Goal: Information Seeking & Learning: Check status

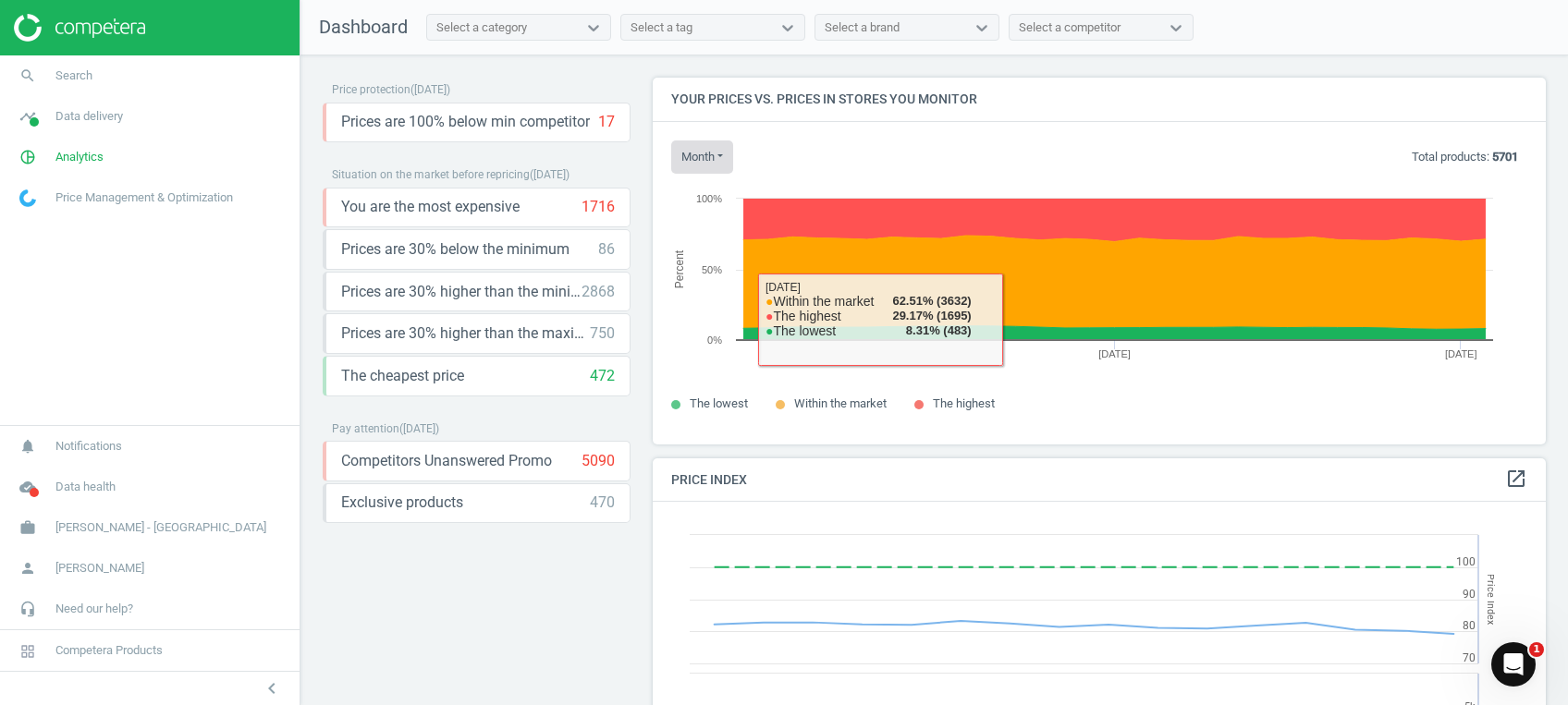
click at [705, 150] on button "month" at bounding box center [702, 156] width 62 height 33
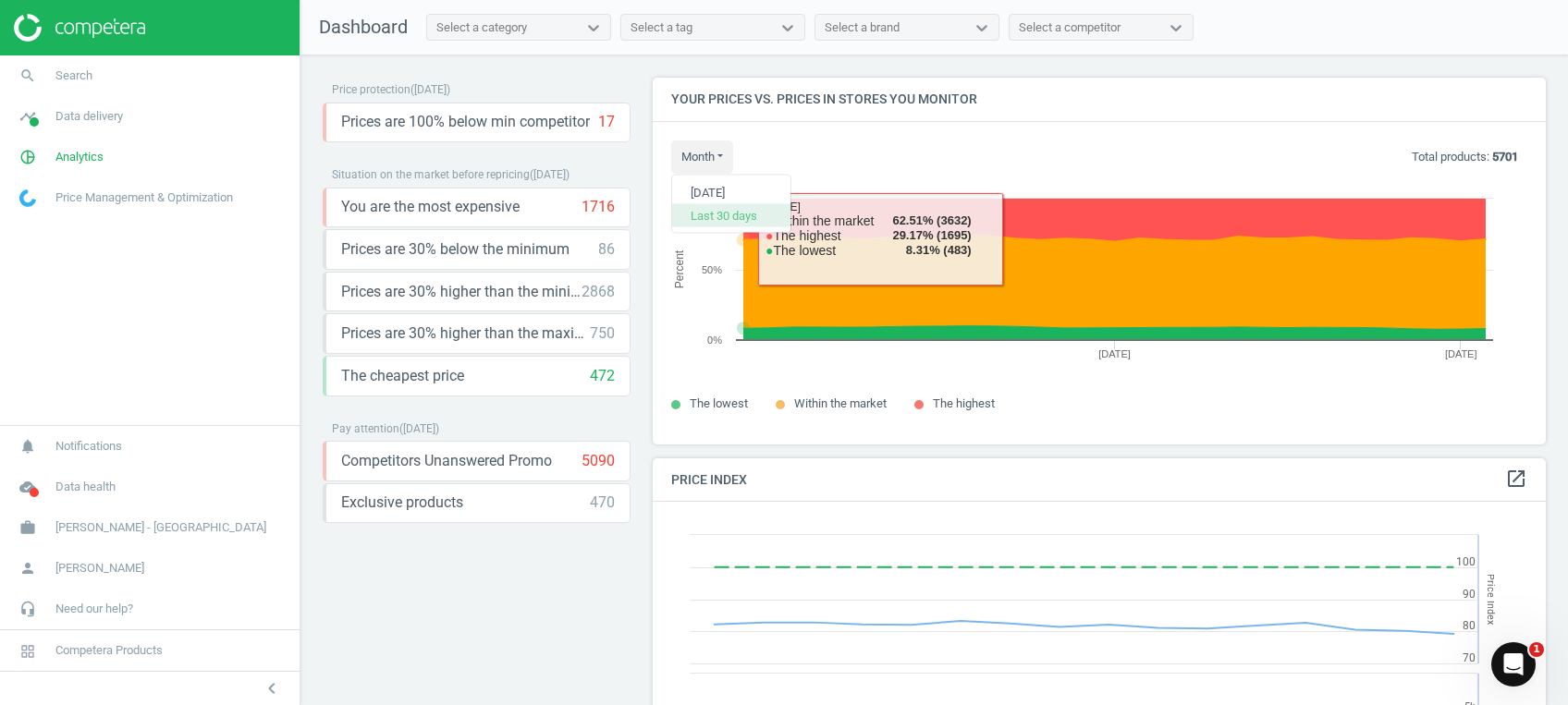
click at [727, 219] on button "Last 30 days" at bounding box center [730, 214] width 118 height 22
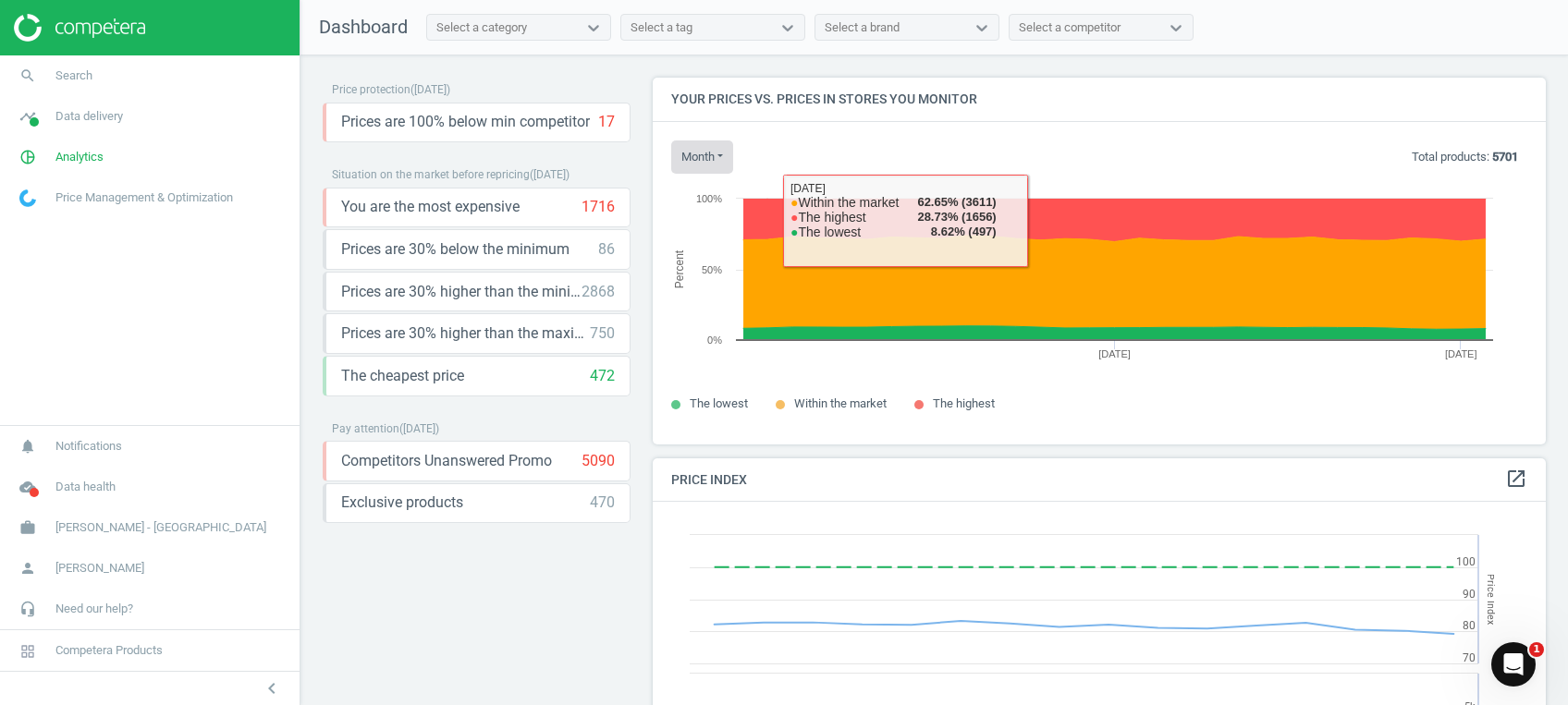
click at [697, 156] on button "month" at bounding box center [702, 156] width 62 height 33
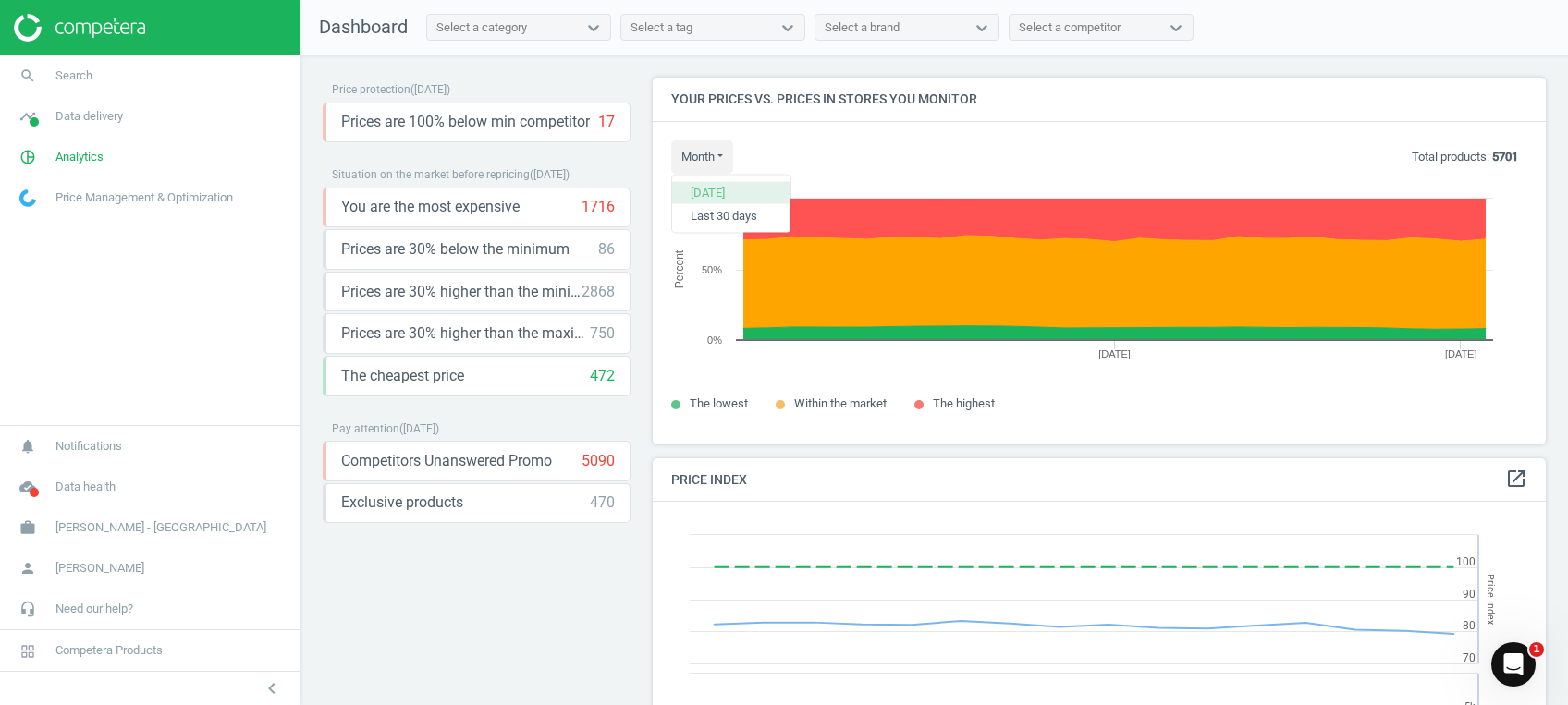
click at [732, 196] on button "[DATE]" at bounding box center [730, 192] width 118 height 22
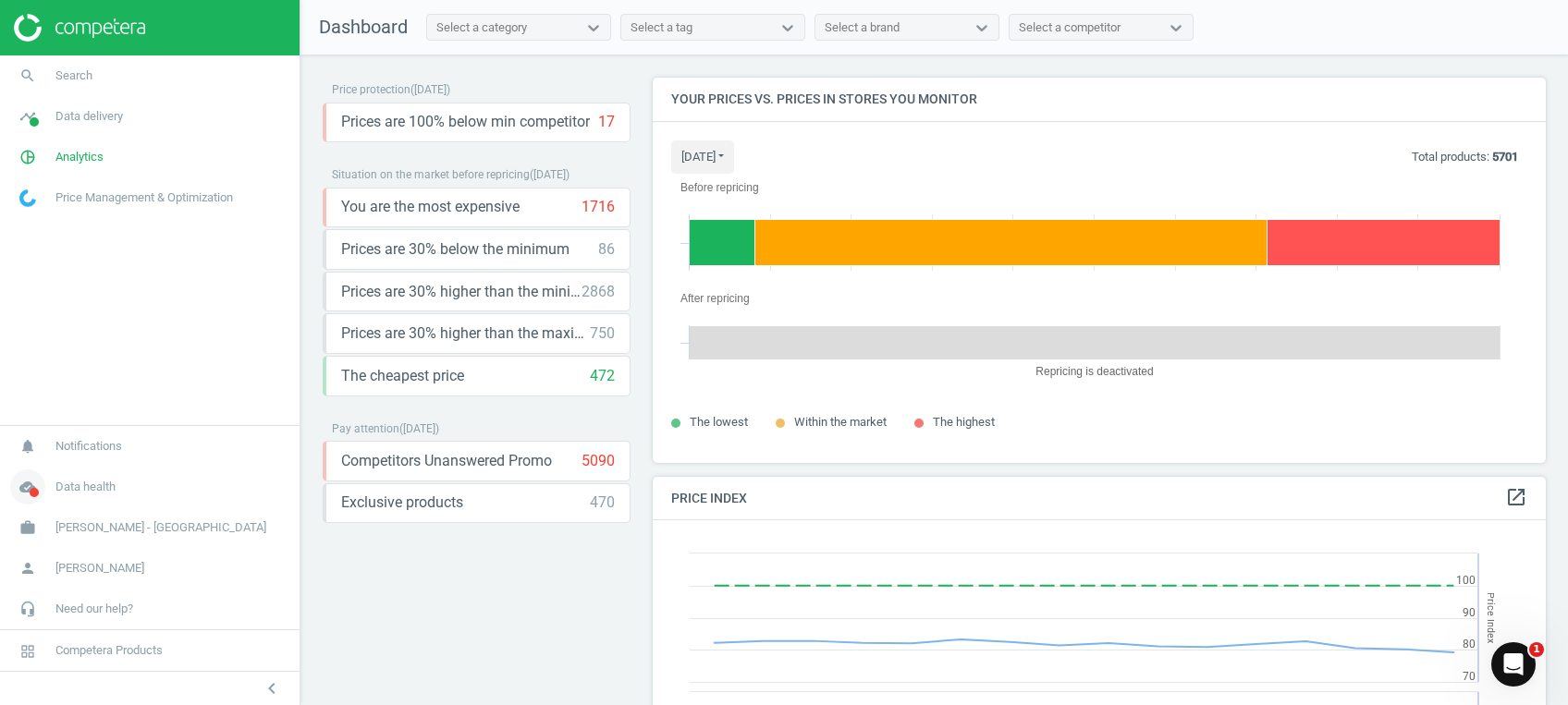
click at [74, 486] on span "Data health" at bounding box center [85, 487] width 60 height 16
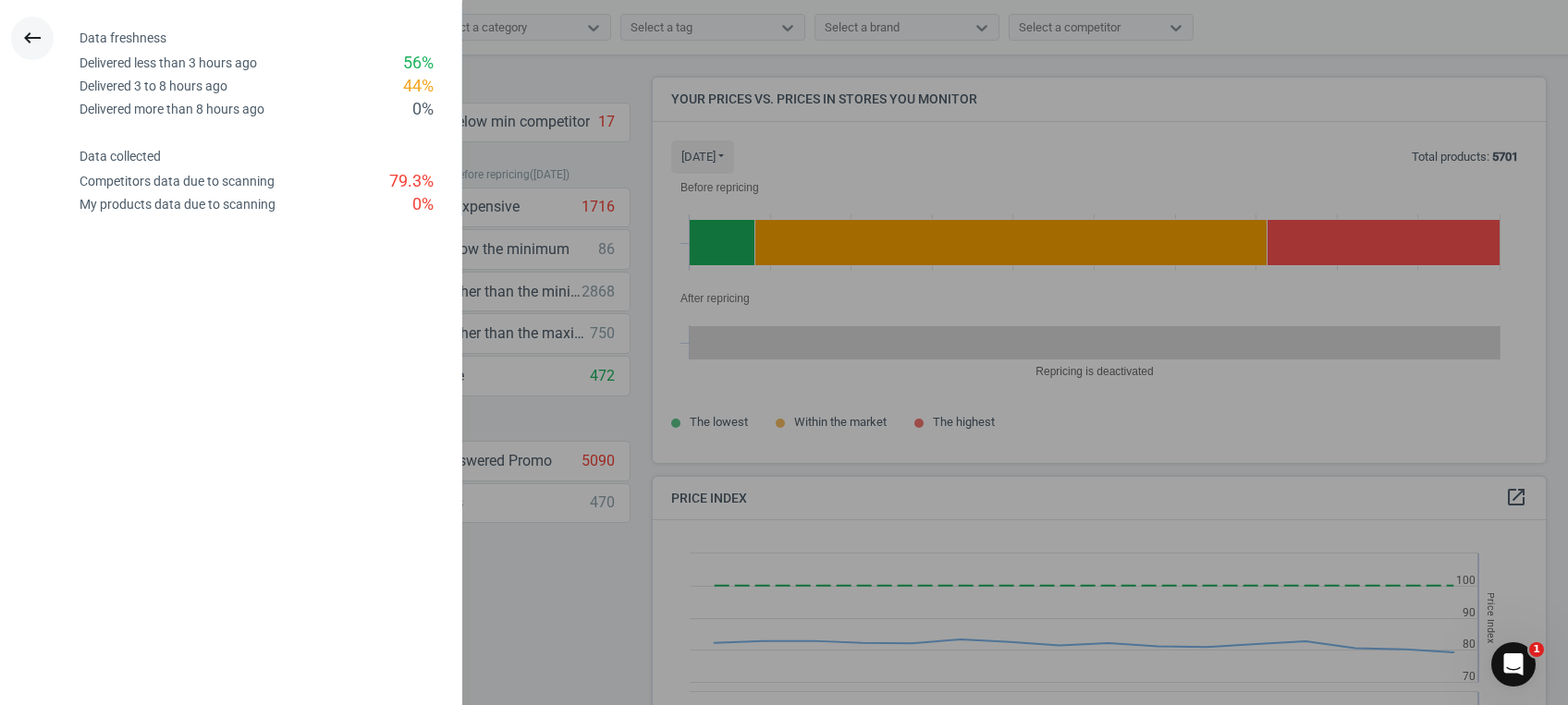
click at [28, 31] on icon "keyboard_backspace" at bounding box center [32, 38] width 22 height 22
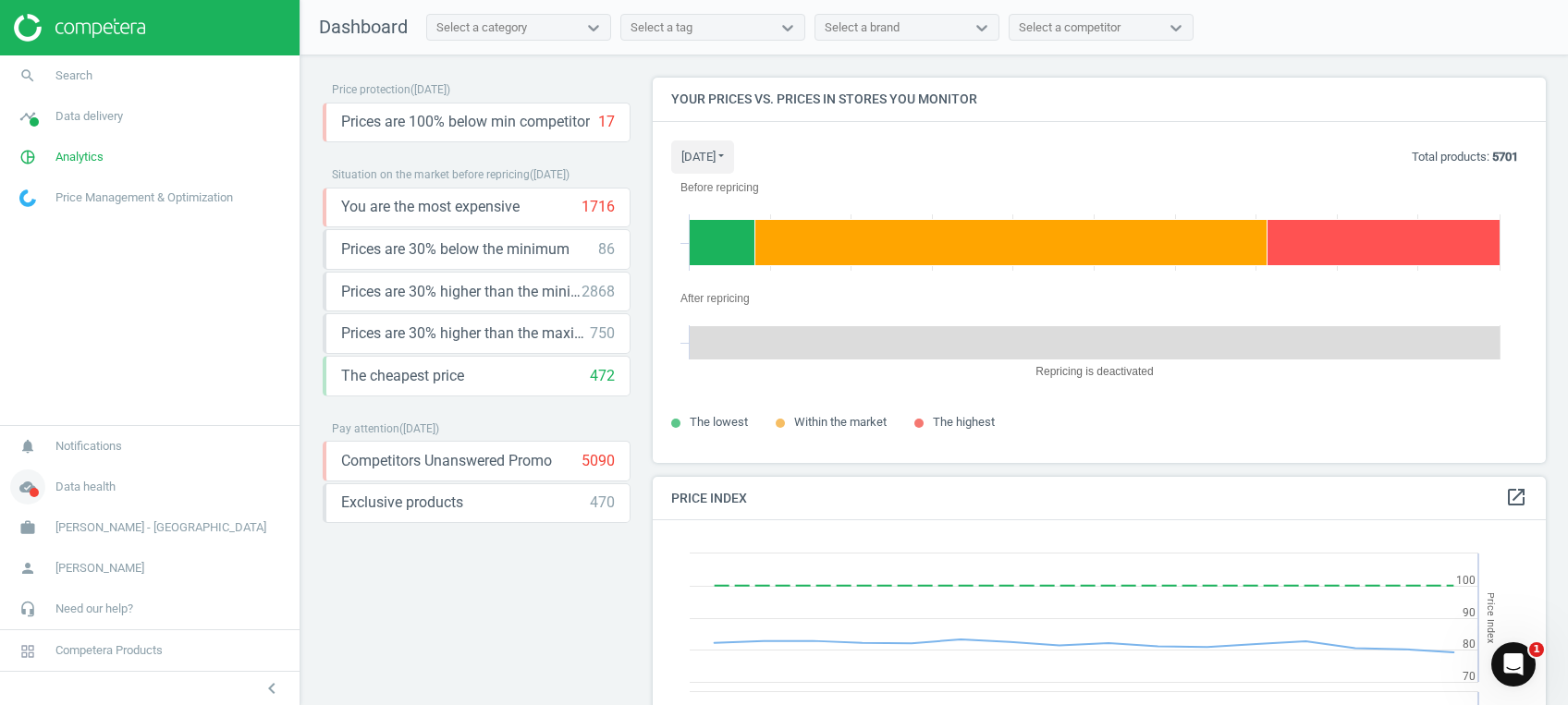
click at [34, 480] on icon "cloud_done" at bounding box center [28, 487] width 35 height 35
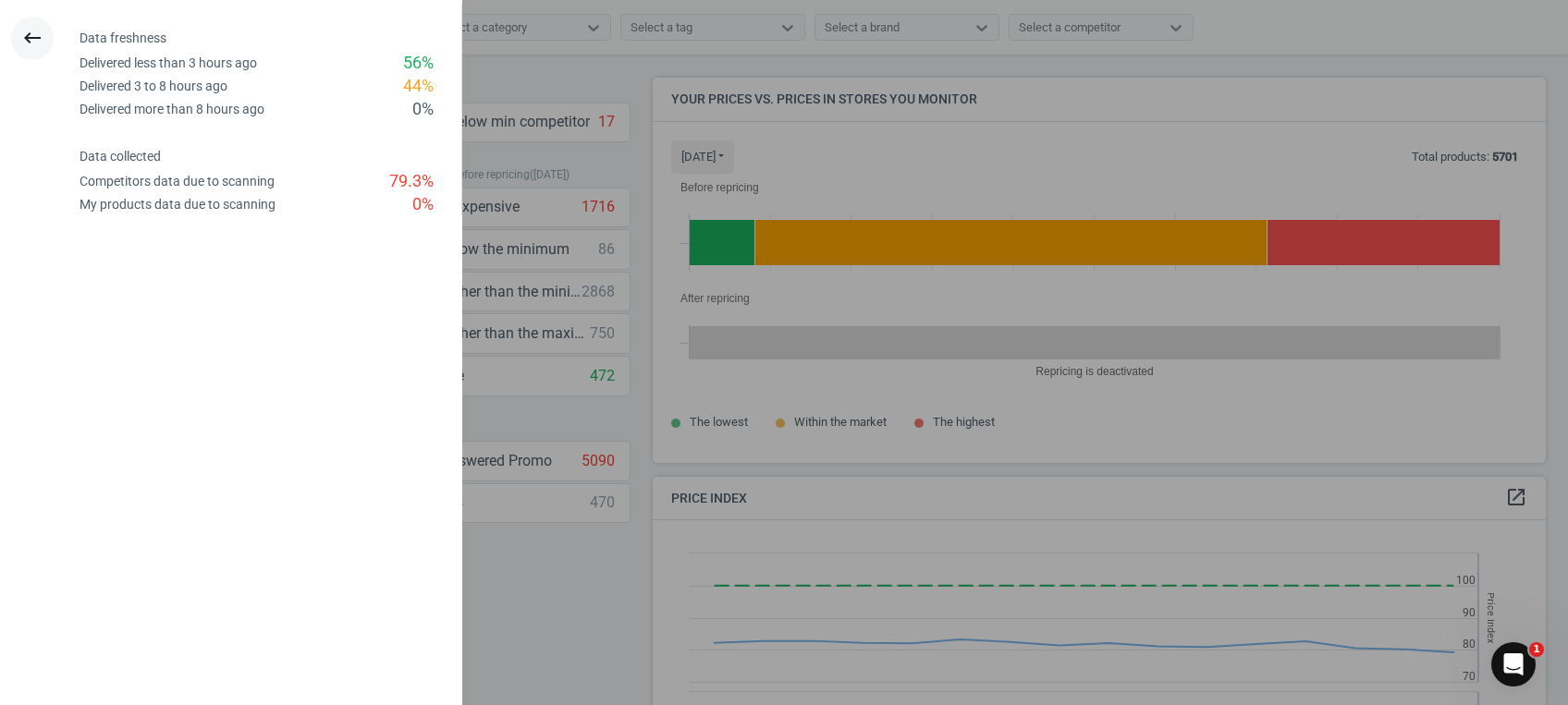
click at [25, 37] on icon "keyboard_backspace" at bounding box center [32, 38] width 22 height 22
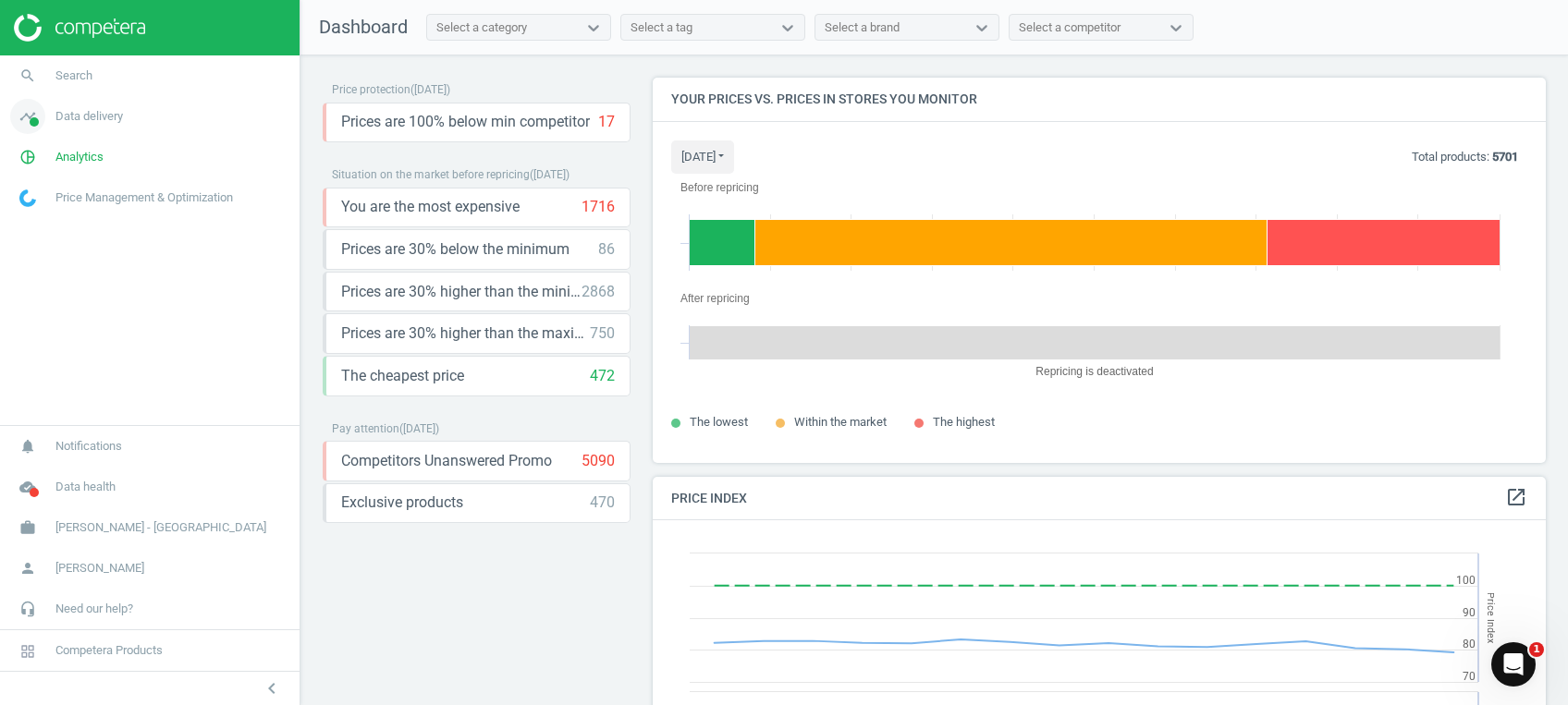
click at [69, 118] on span "Data delivery" at bounding box center [89, 116] width 68 height 16
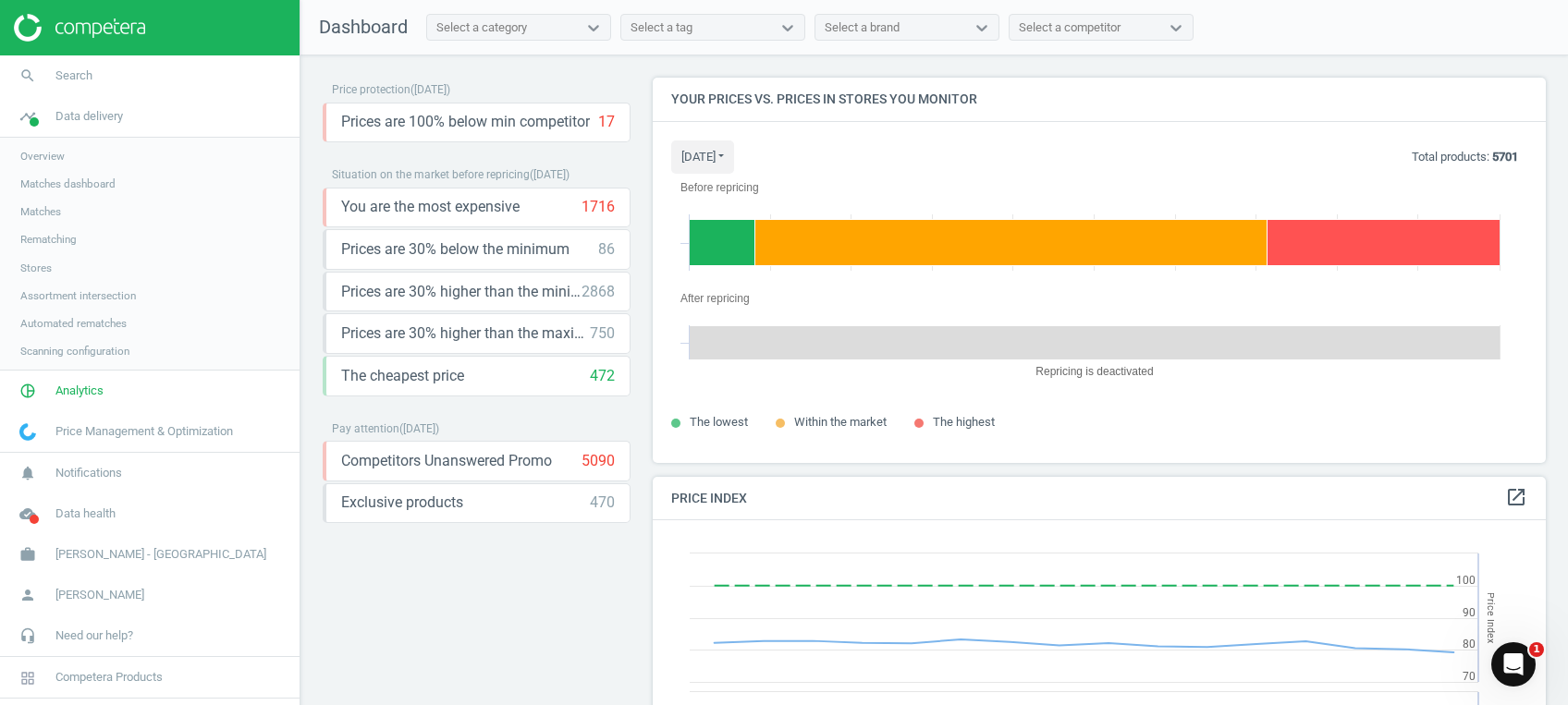
click at [37, 271] on span "Stores" at bounding box center [36, 268] width 32 height 14
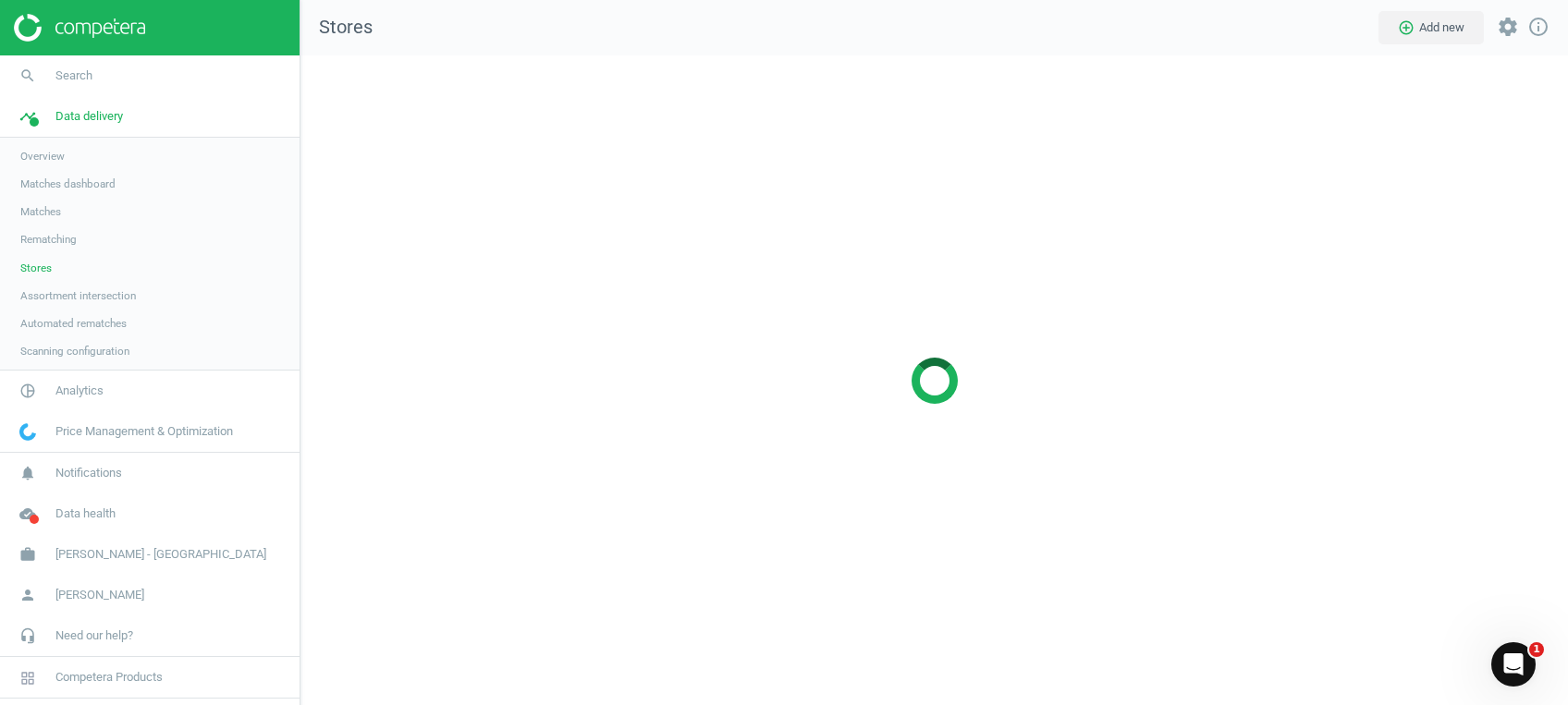
scroll to position [687, 1304]
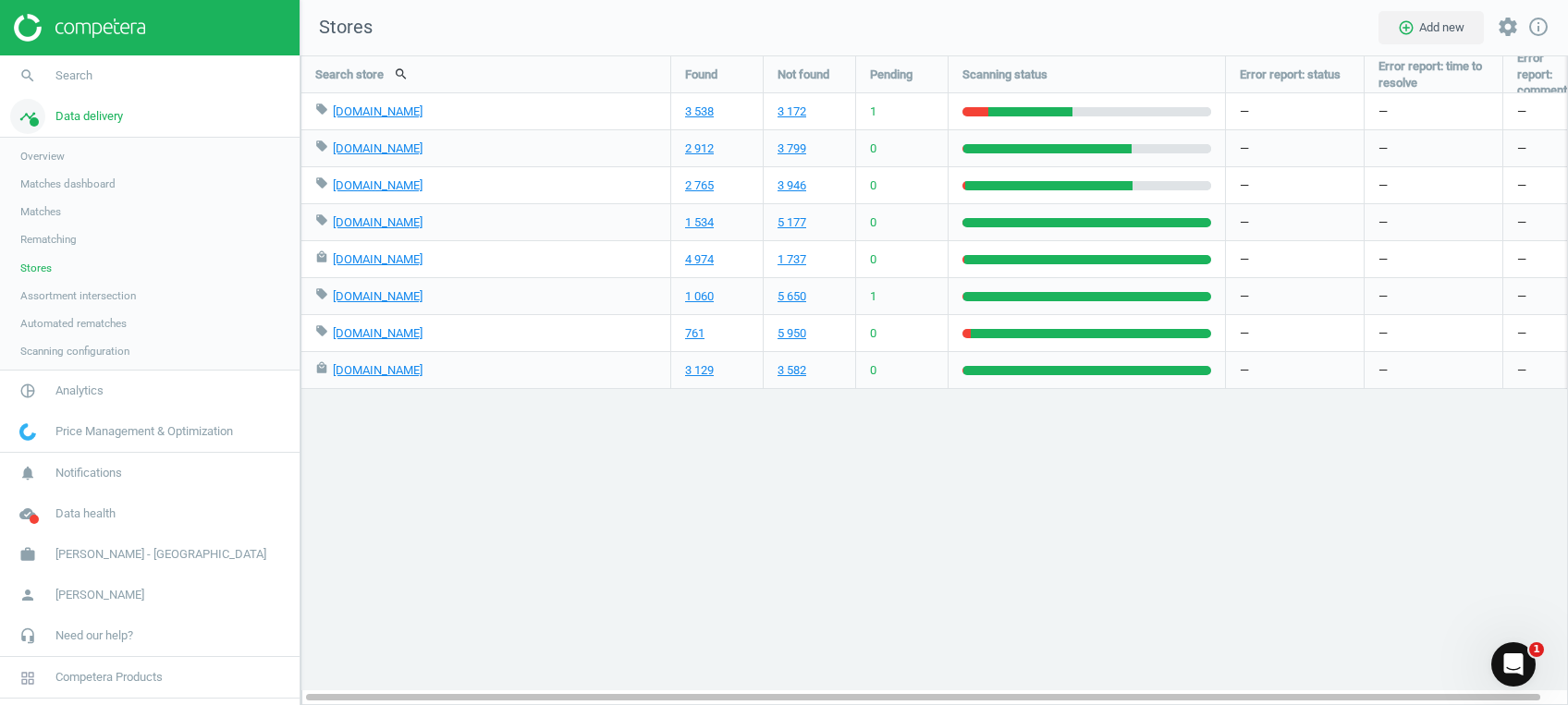
click at [66, 116] on span "Data delivery" at bounding box center [89, 116] width 68 height 16
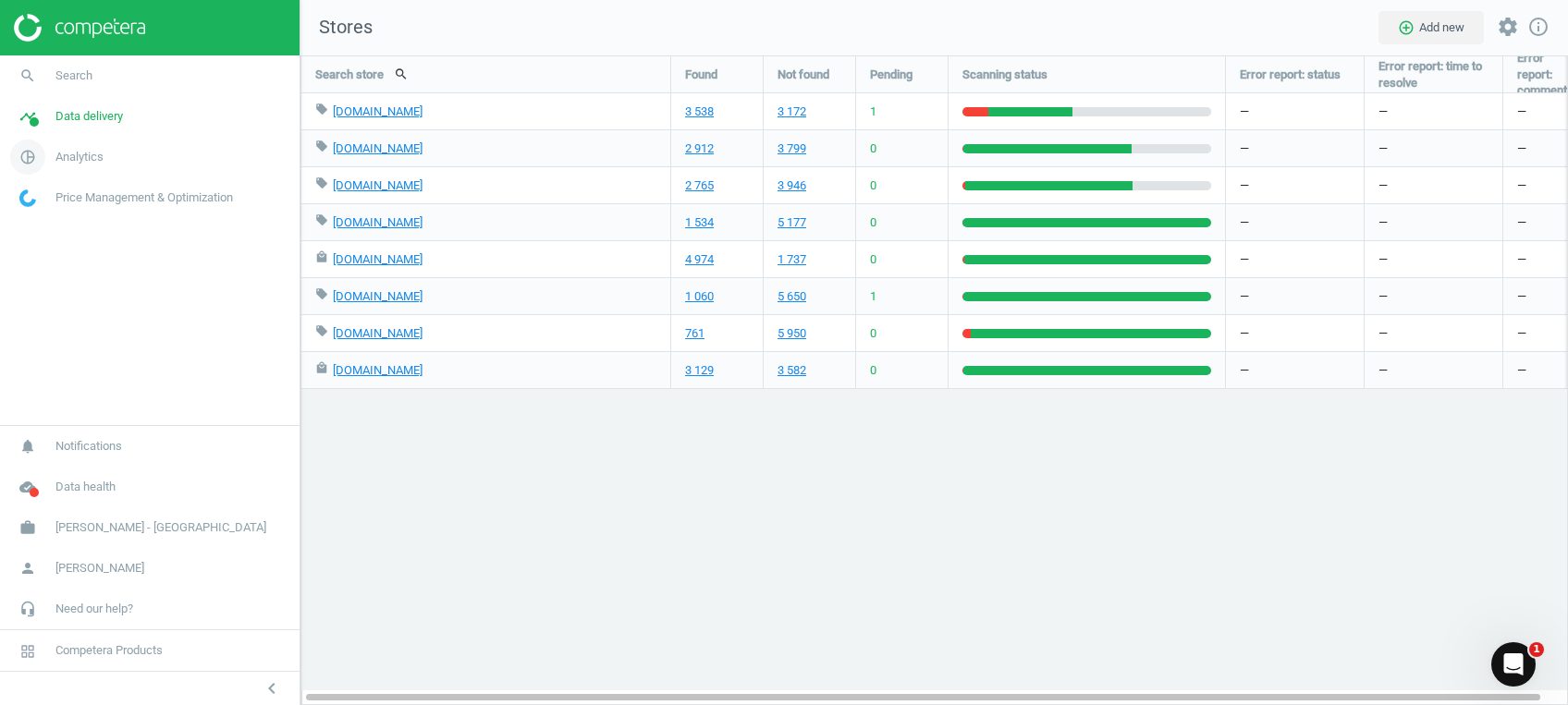
click at [96, 168] on link "pie_chart_outlined Analytics" at bounding box center [150, 157] width 299 height 41
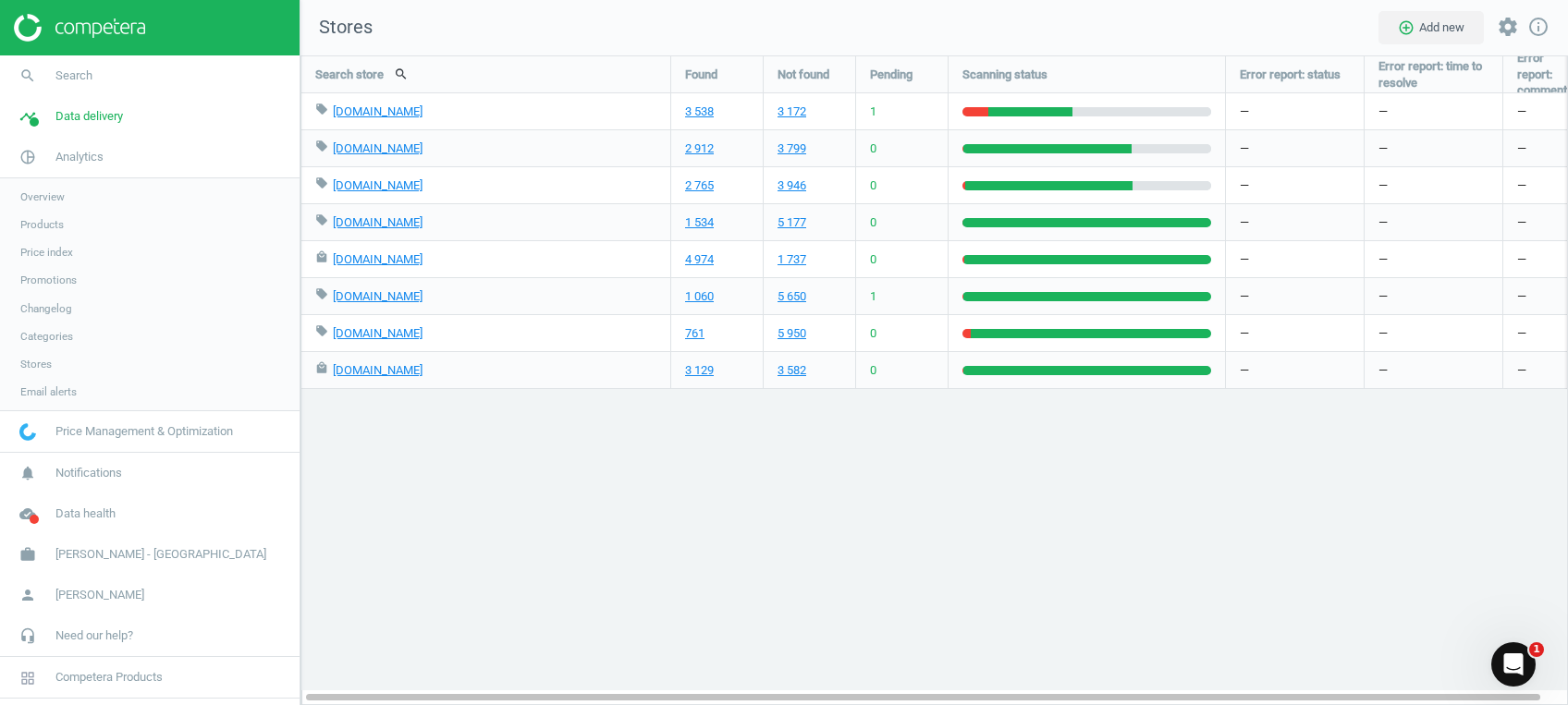
click at [33, 223] on span "Products" at bounding box center [42, 224] width 43 height 14
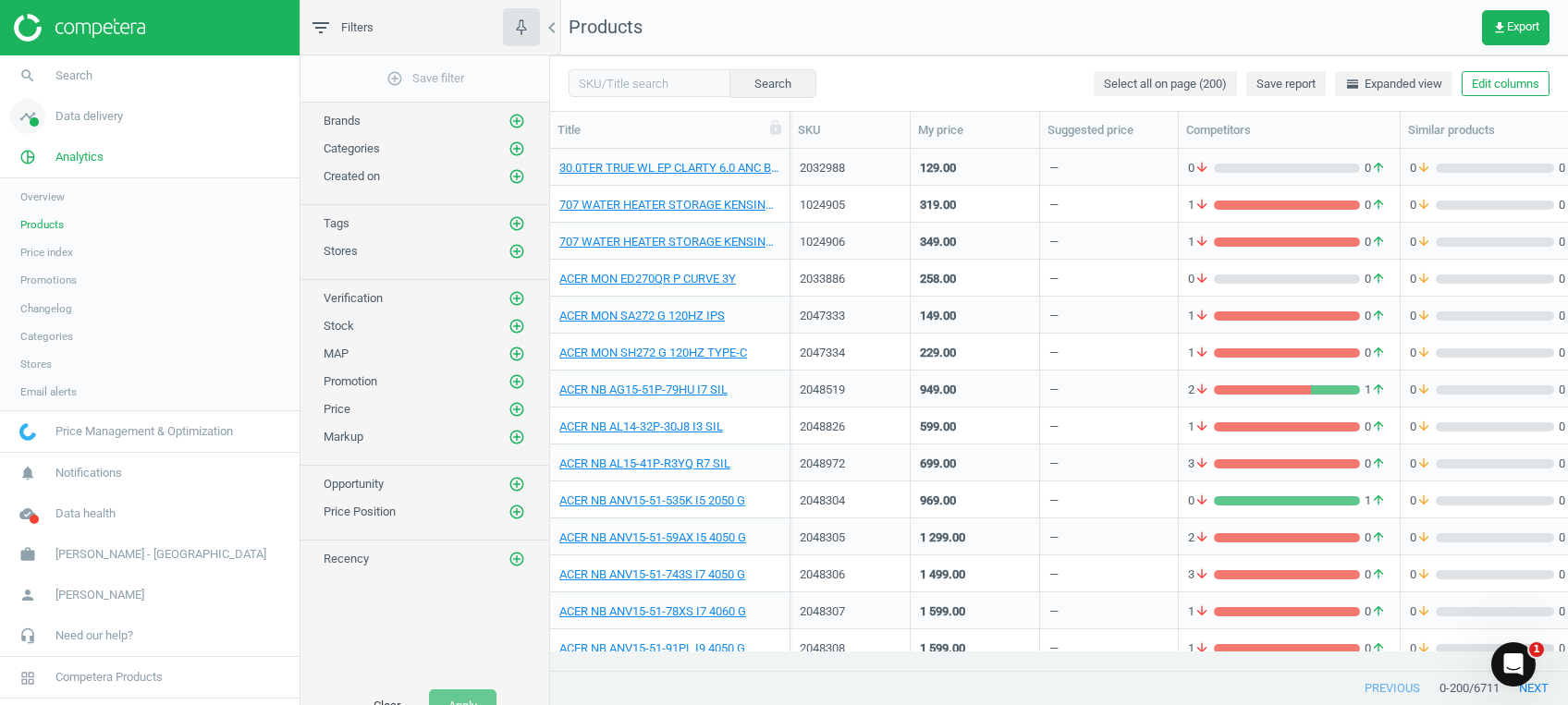
click at [126, 113] on link "timeline Data delivery" at bounding box center [150, 116] width 299 height 41
click at [86, 70] on span "Search" at bounding box center [73, 75] width 37 height 16
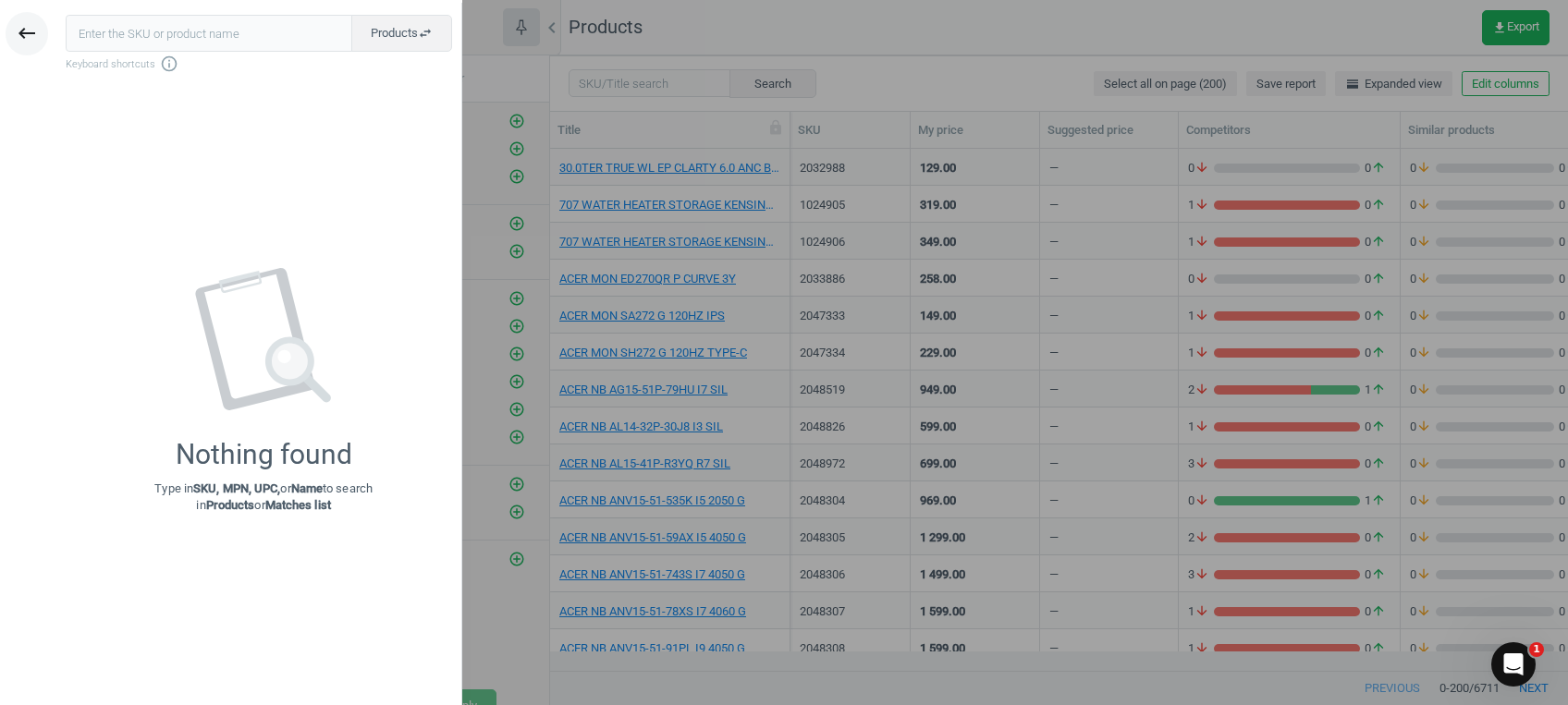
click at [31, 27] on icon "keyboard_backspace" at bounding box center [26, 33] width 22 height 22
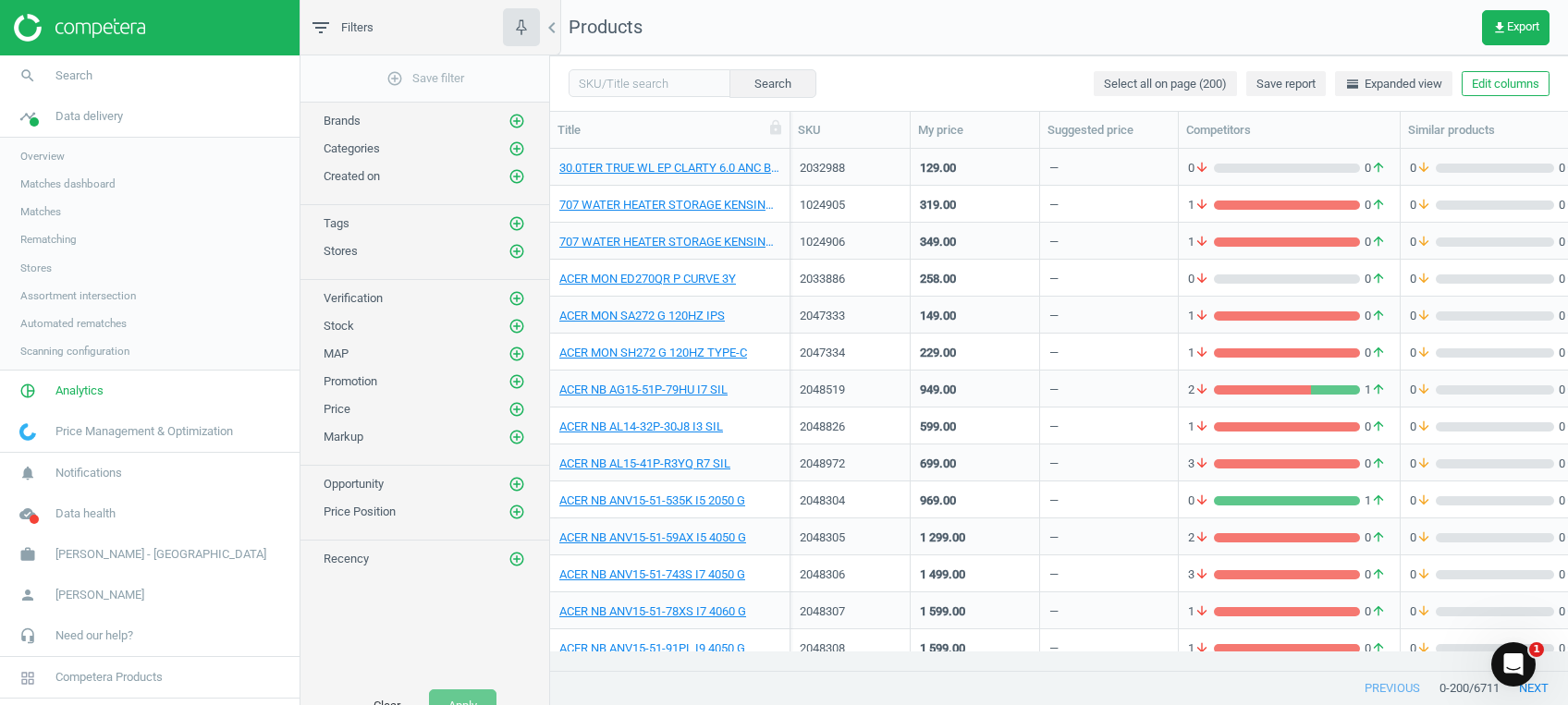
click at [81, 26] on img at bounding box center [79, 27] width 131 height 28
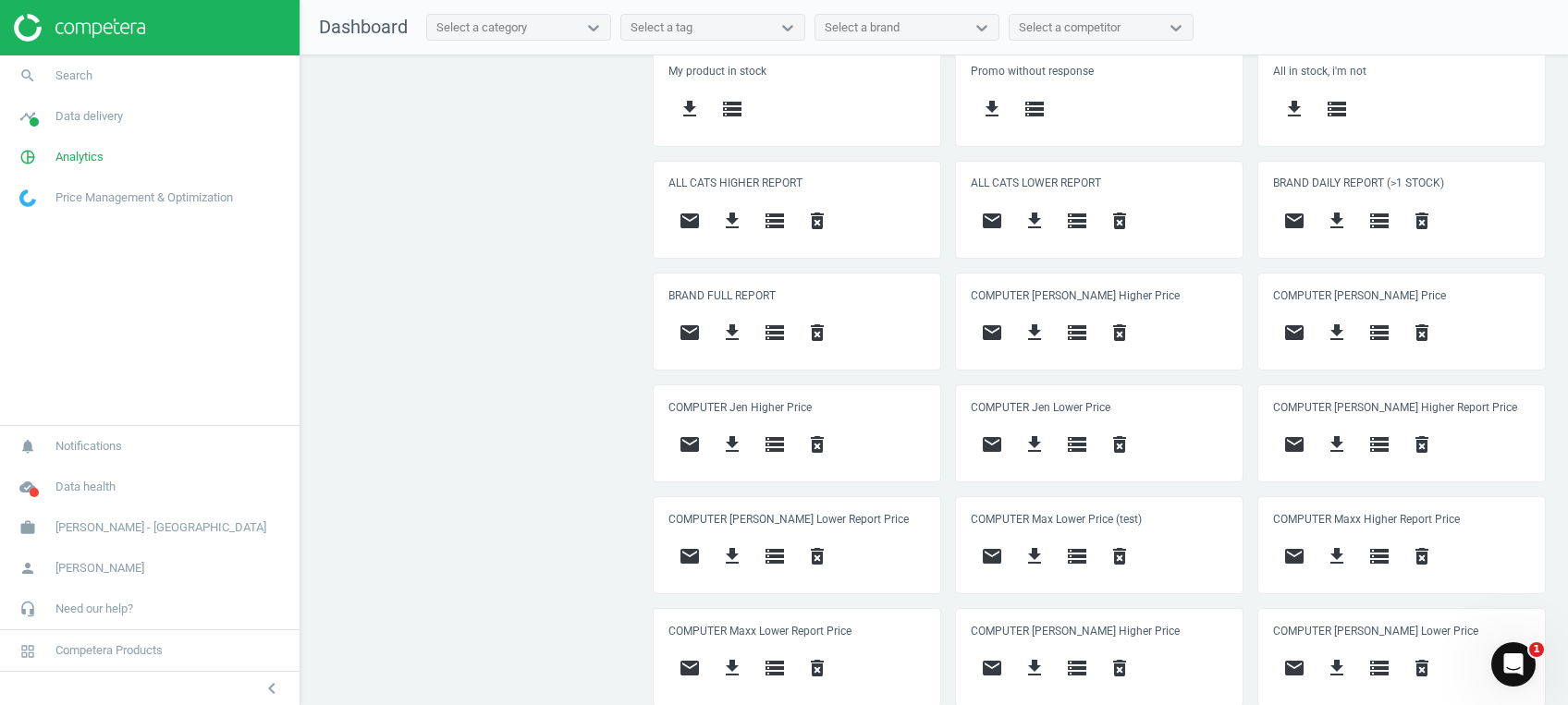
scroll to position [462, 911]
click at [1503, 667] on icon "Open Intercom Messenger" at bounding box center [1514, 665] width 31 height 31
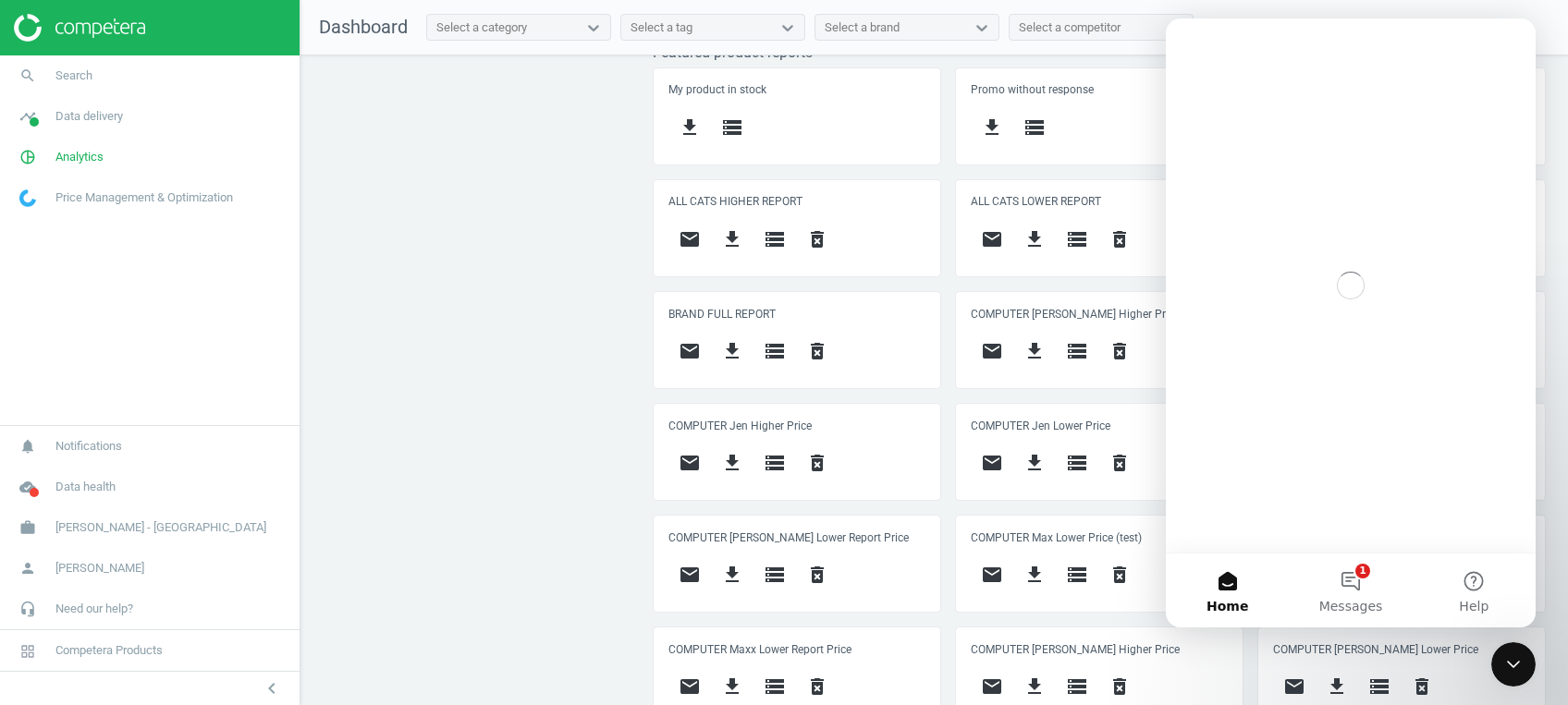
scroll to position [404, 911]
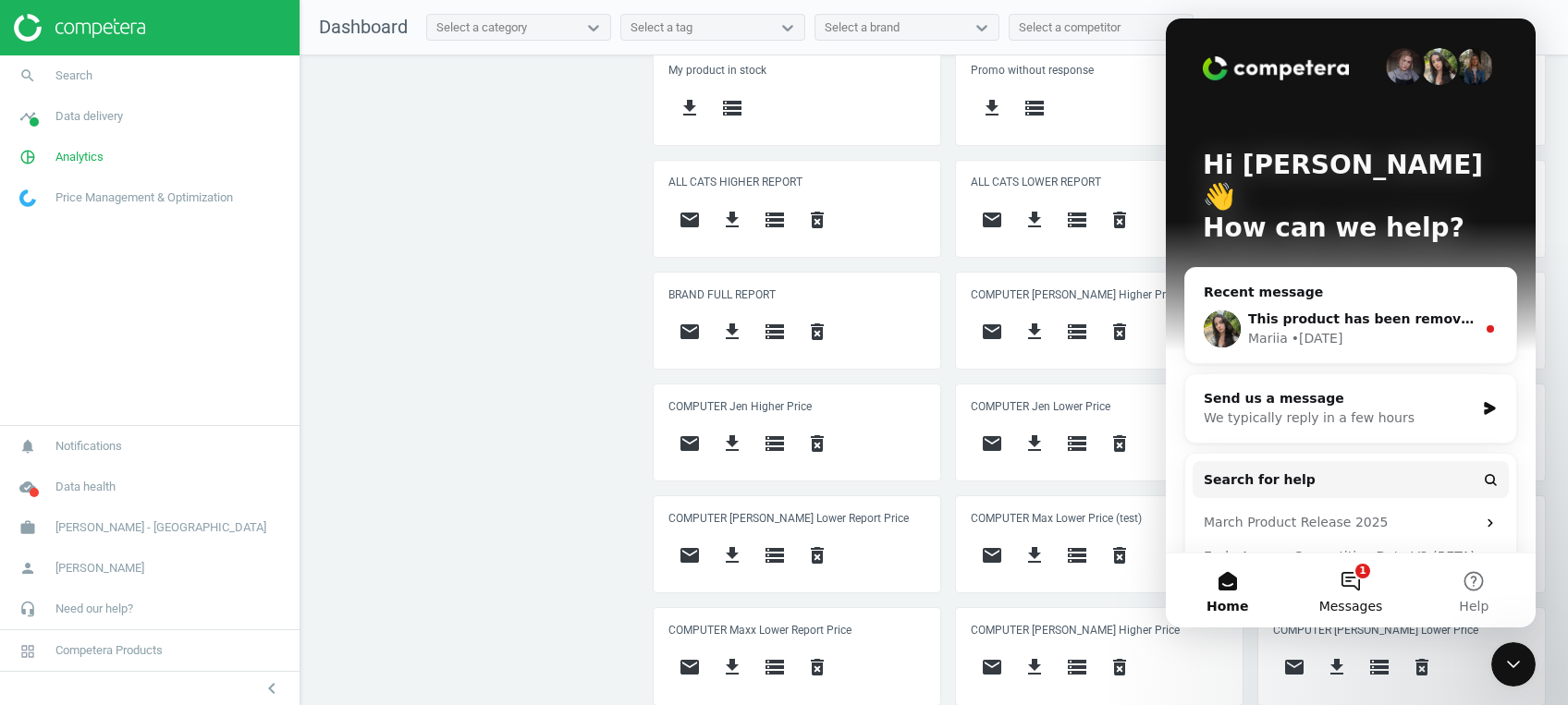
click at [1339, 585] on button "1 Messages" at bounding box center [1350, 590] width 123 height 74
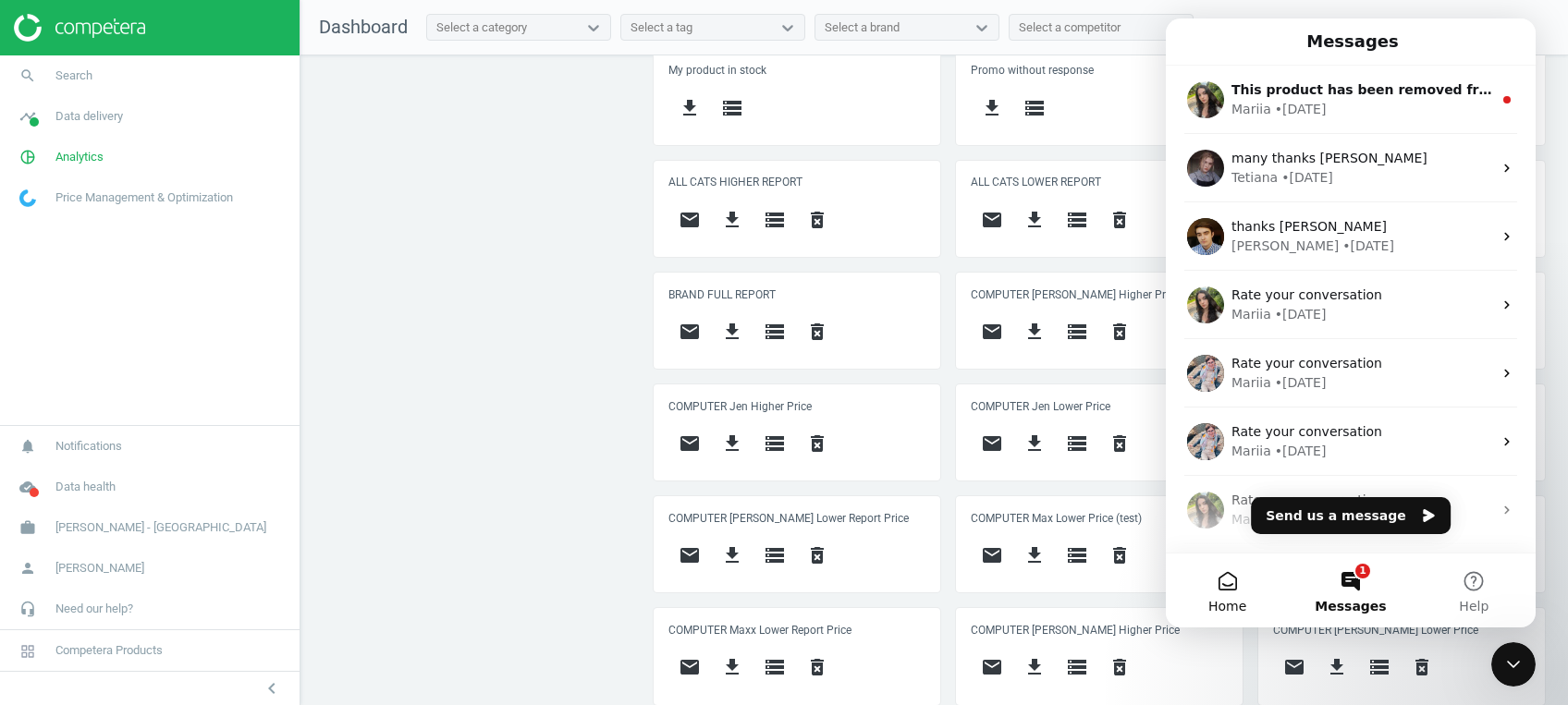
click at [1240, 600] on span "Home" at bounding box center [1226, 606] width 38 height 13
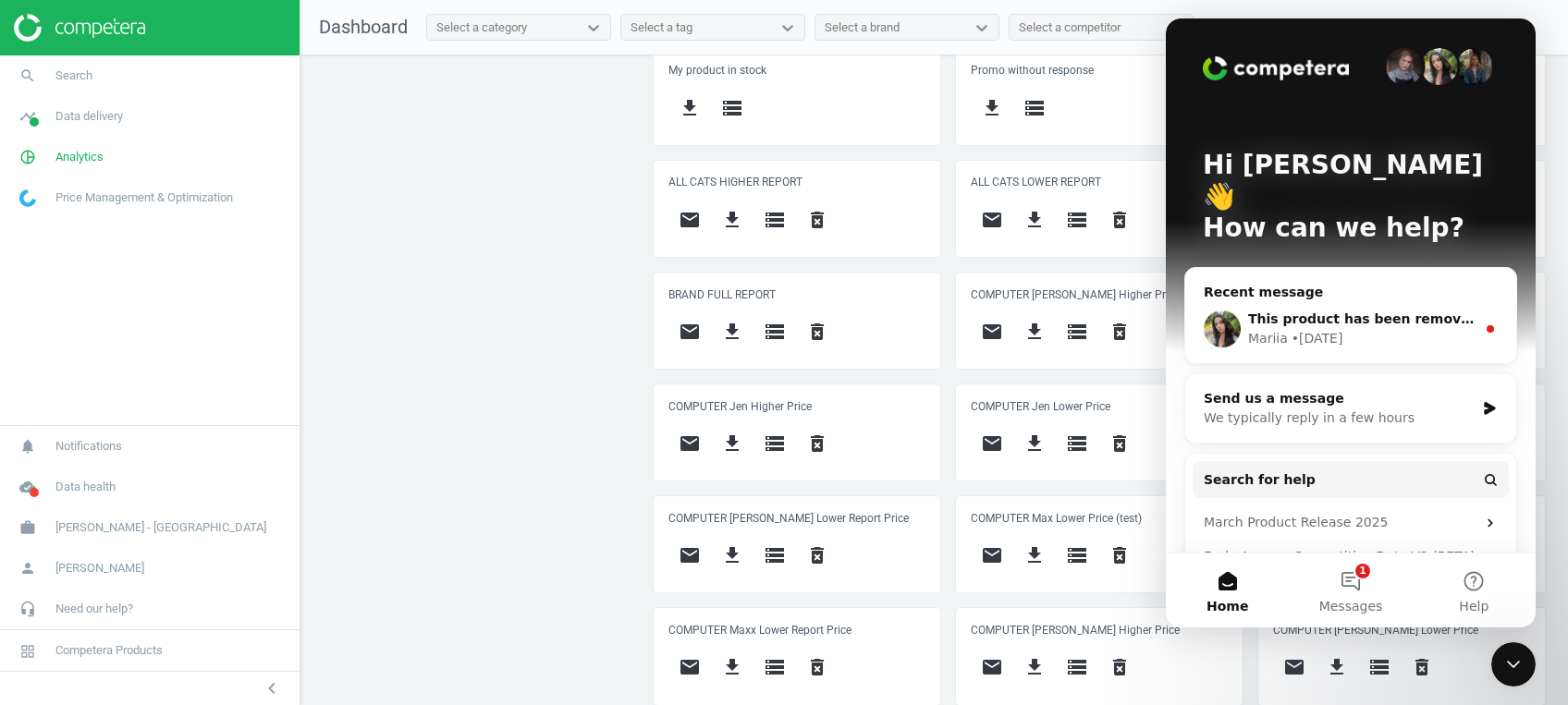
click at [450, 384] on div "Price protection ( [DATE] ) Prices are 100% below min competitor 17 keyboard_ar…" at bounding box center [934, 384] width 1268 height 659
click at [1524, 658] on icon "Close Intercom Messenger" at bounding box center [1513, 663] width 22 height 22
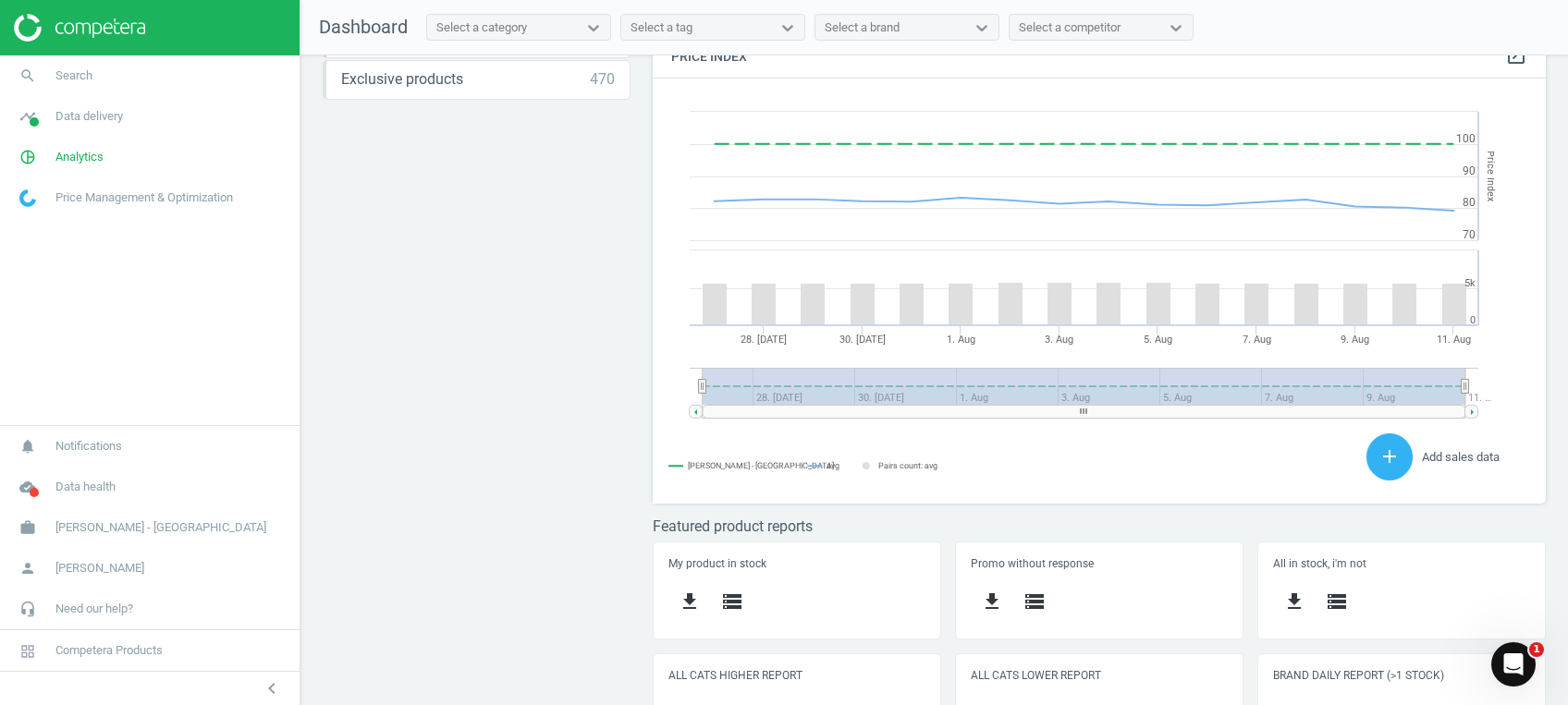
scroll to position [0, 0]
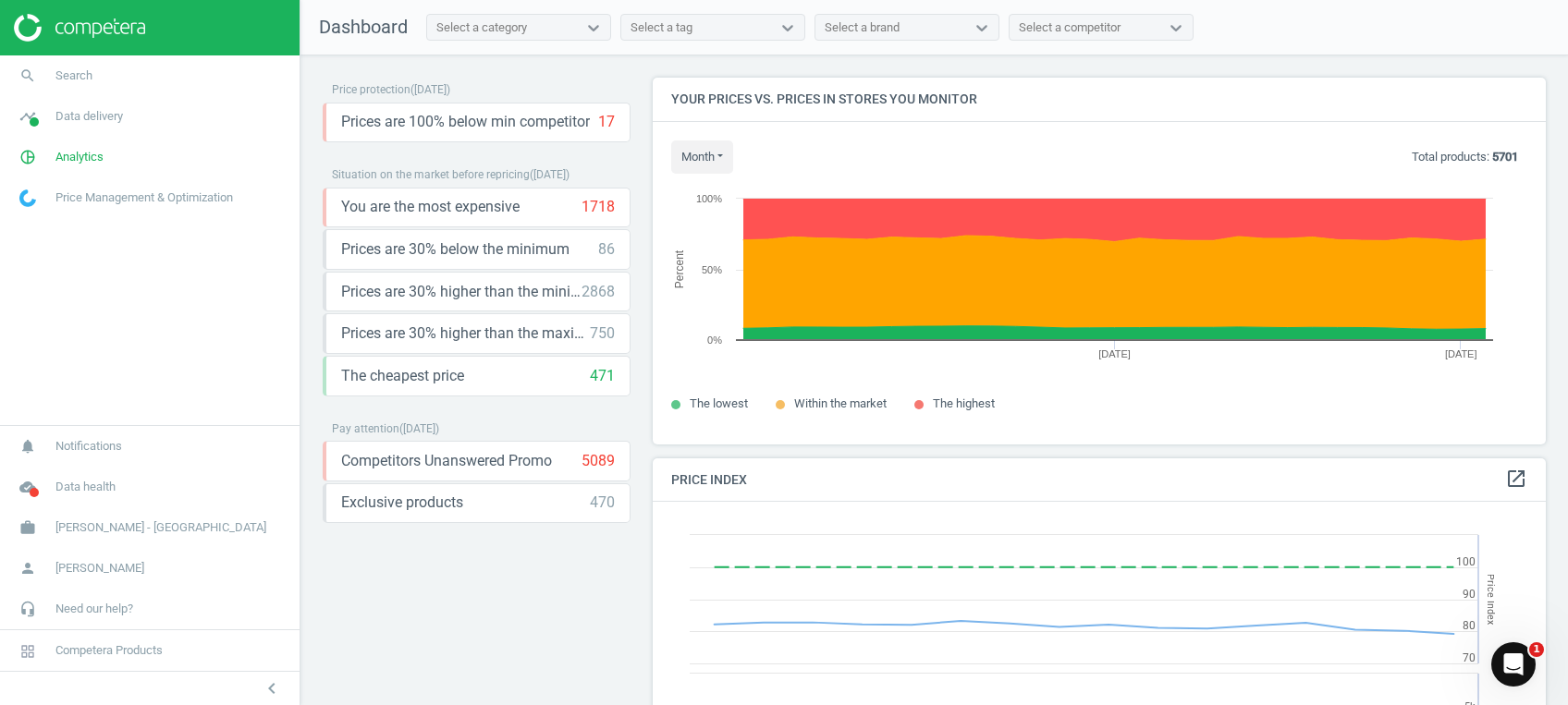
click at [79, 32] on img at bounding box center [79, 27] width 131 height 28
